Goal: Information Seeking & Learning: Learn about a topic

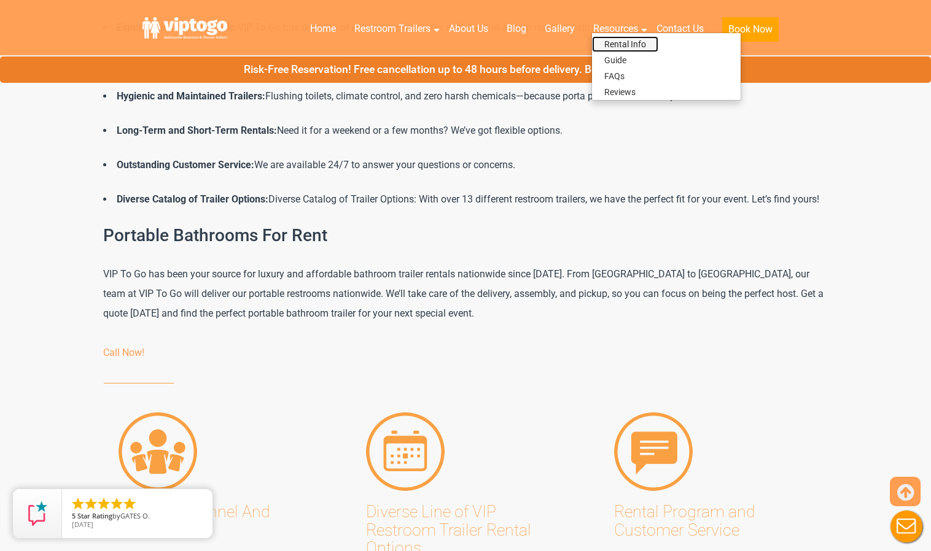
scroll to position [7061, 0]
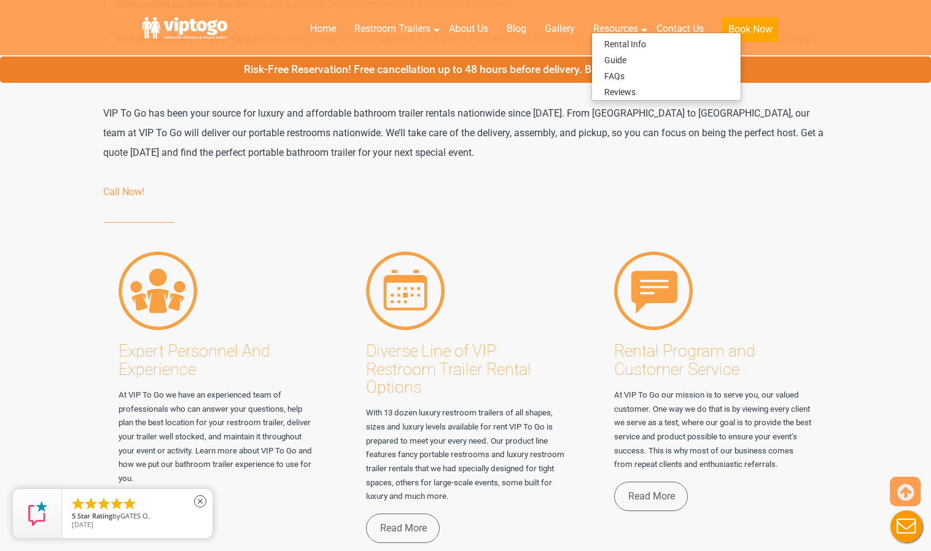
drag, startPoint x: 109, startPoint y: 509, endPoint x: 121, endPoint y: 496, distance: 17.4
click at [109, 509] on li "" at bounding box center [116, 504] width 15 height 15
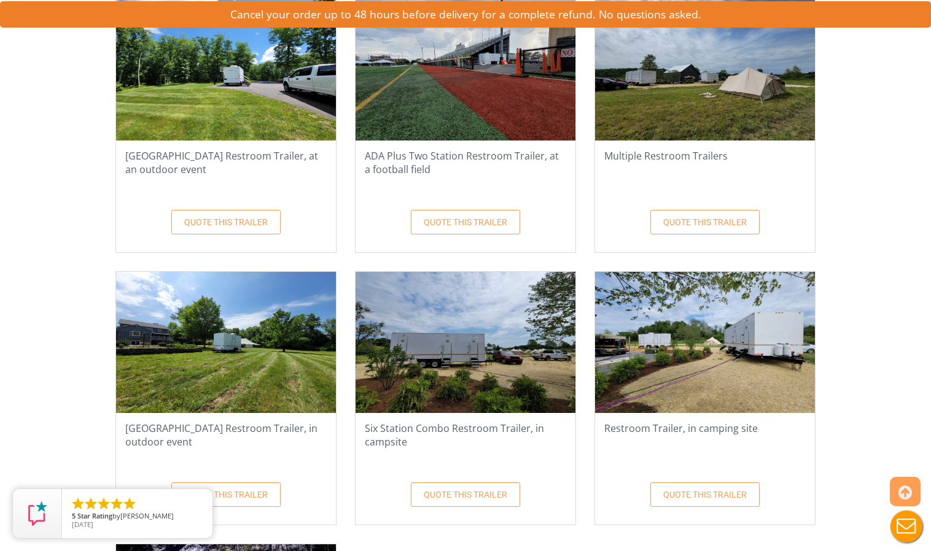
scroll to position [1965, 0]
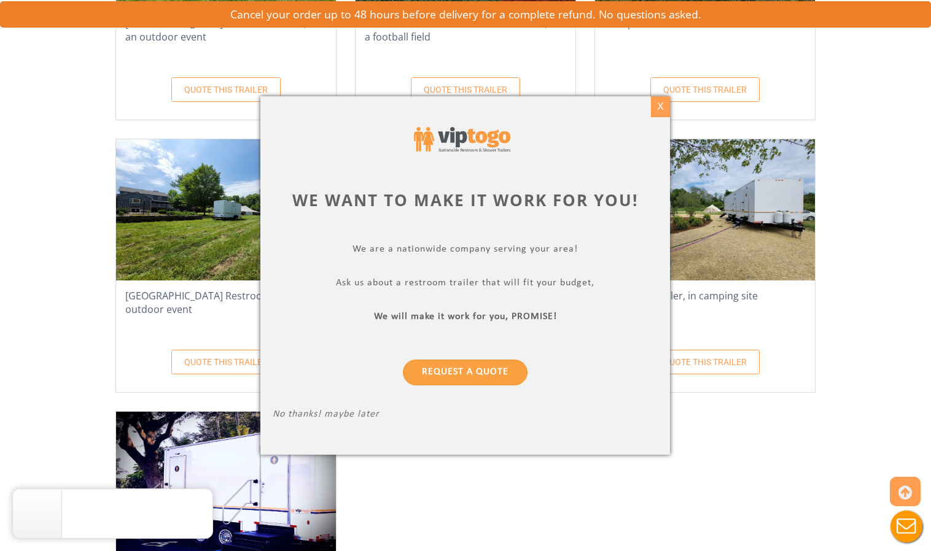
click at [656, 106] on div "X" at bounding box center [660, 106] width 19 height 21
